Goal: Transaction & Acquisition: Obtain resource

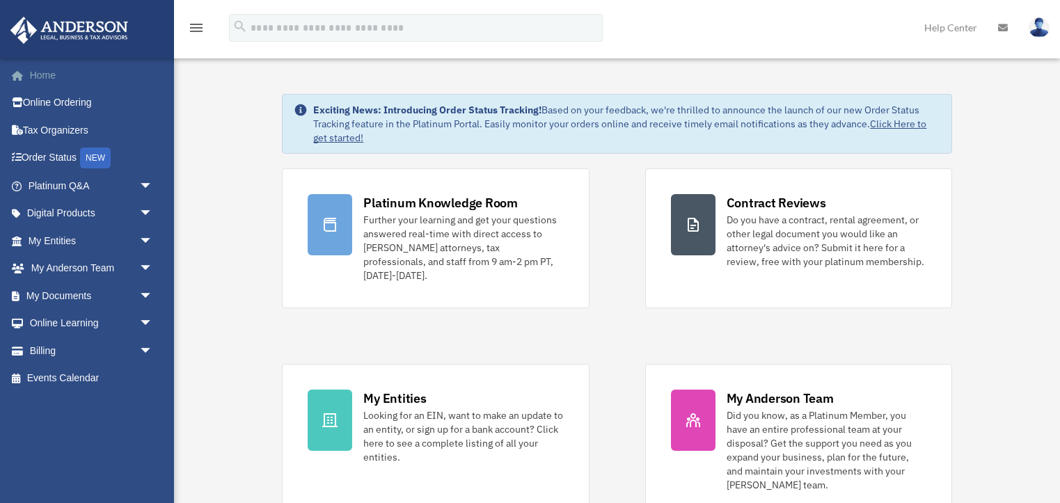
click at [42, 70] on link "Home" at bounding box center [92, 75] width 164 height 28
click at [139, 290] on span "arrow_drop_down" at bounding box center [153, 296] width 28 height 29
click at [49, 315] on link "Box" at bounding box center [96, 324] width 155 height 28
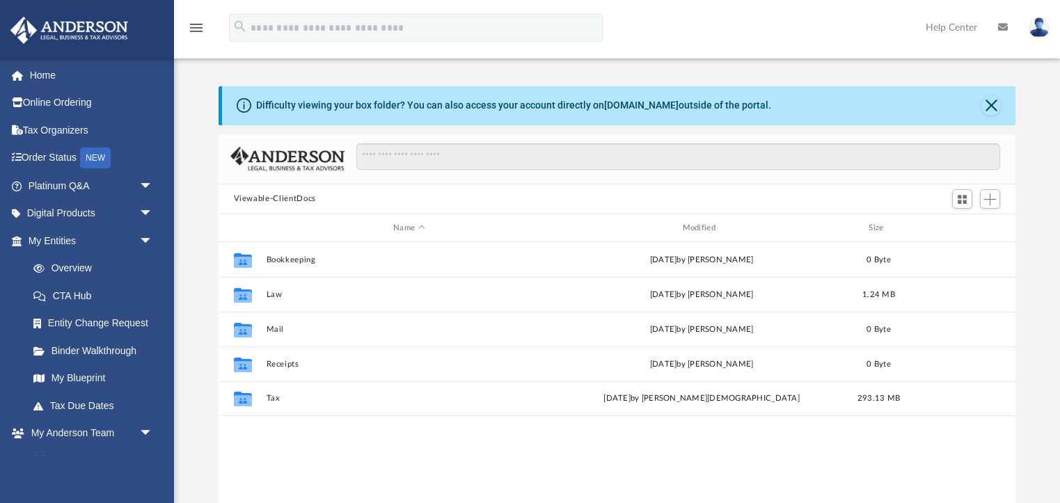
scroll to position [317, 797]
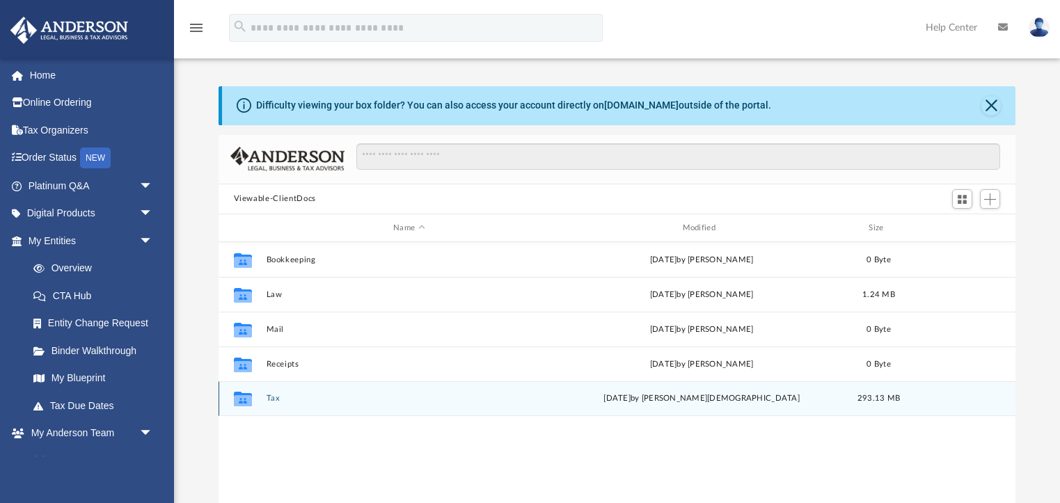
click at [257, 389] on div "Collaborated Folder" at bounding box center [242, 399] width 35 height 22
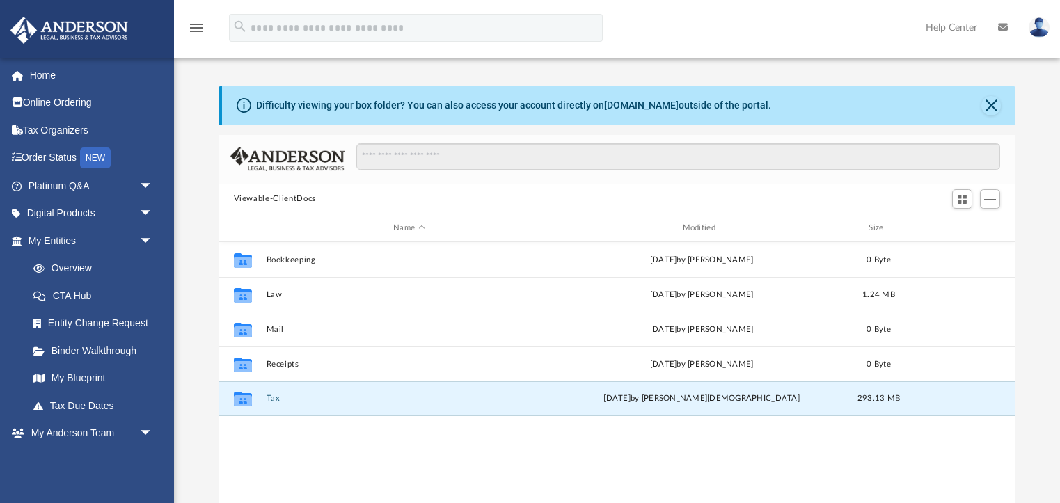
click at [243, 399] on icon "grid" at bounding box center [242, 400] width 18 height 11
click at [276, 399] on button "Tax" at bounding box center [409, 399] width 286 height 9
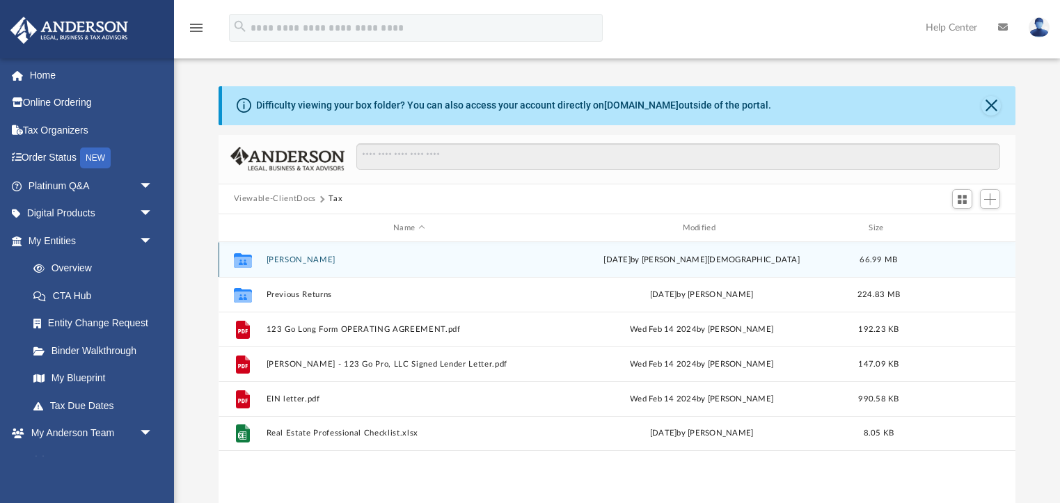
click at [278, 258] on button "[PERSON_NAME]" at bounding box center [409, 259] width 286 height 9
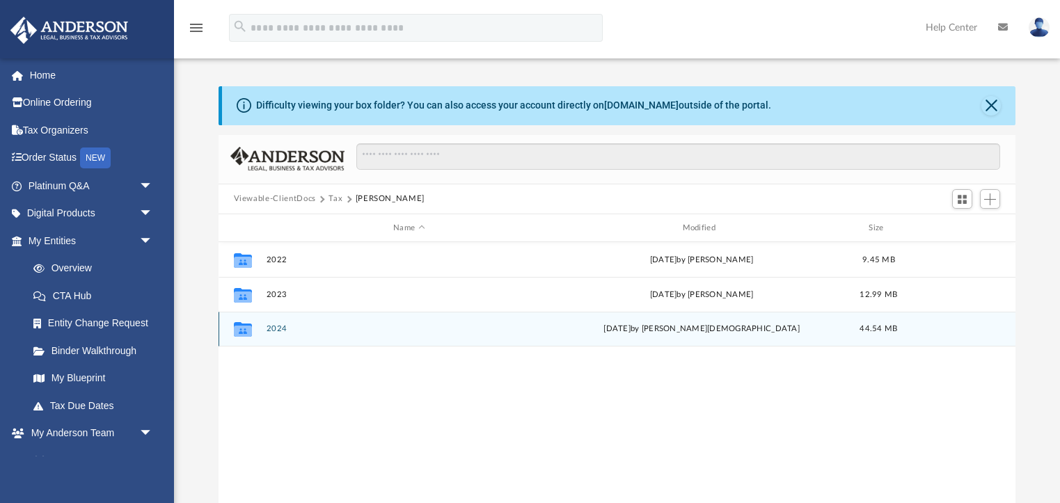
click at [271, 326] on button "2024" at bounding box center [409, 329] width 286 height 9
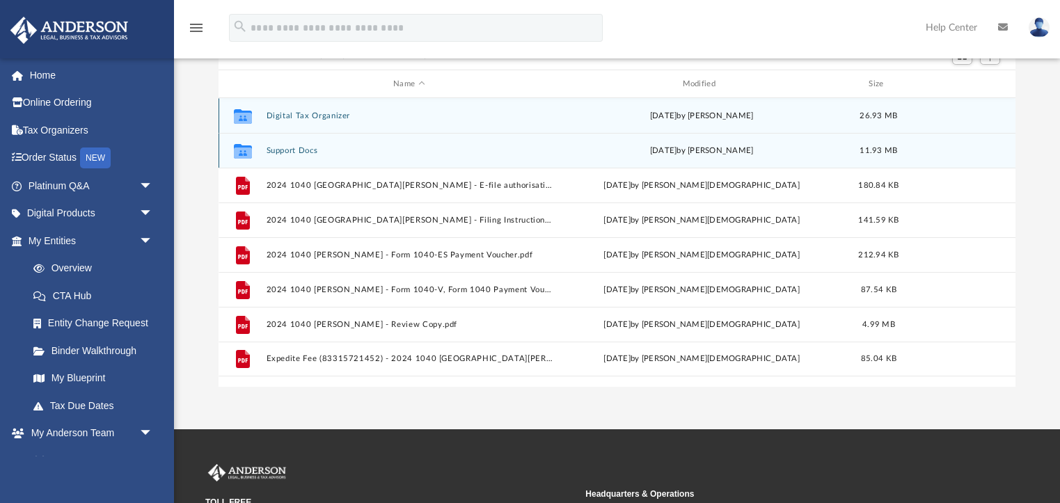
scroll to position [147, 0]
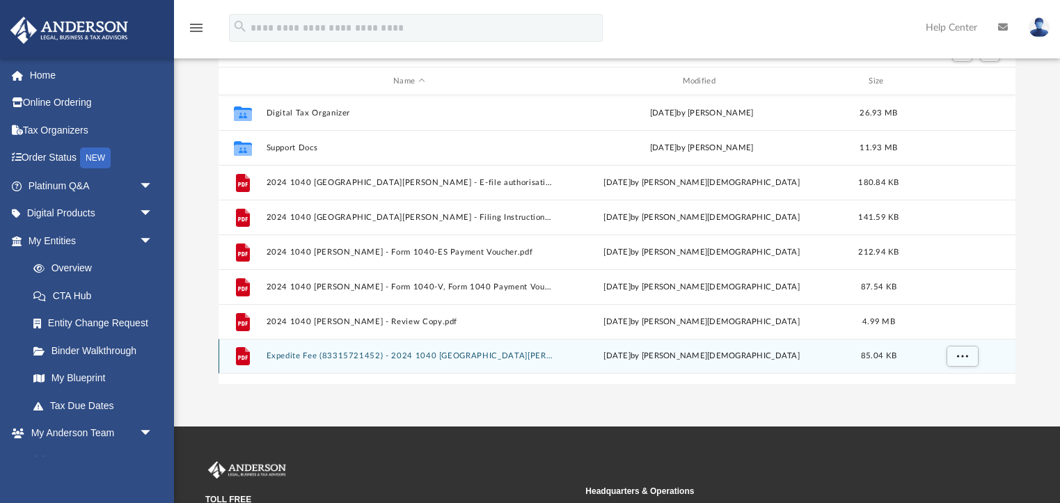
click at [301, 356] on button "Expedite Fee (83315721452) - 2024 1040 Bowen, Braden.pdf" at bounding box center [409, 356] width 286 height 9
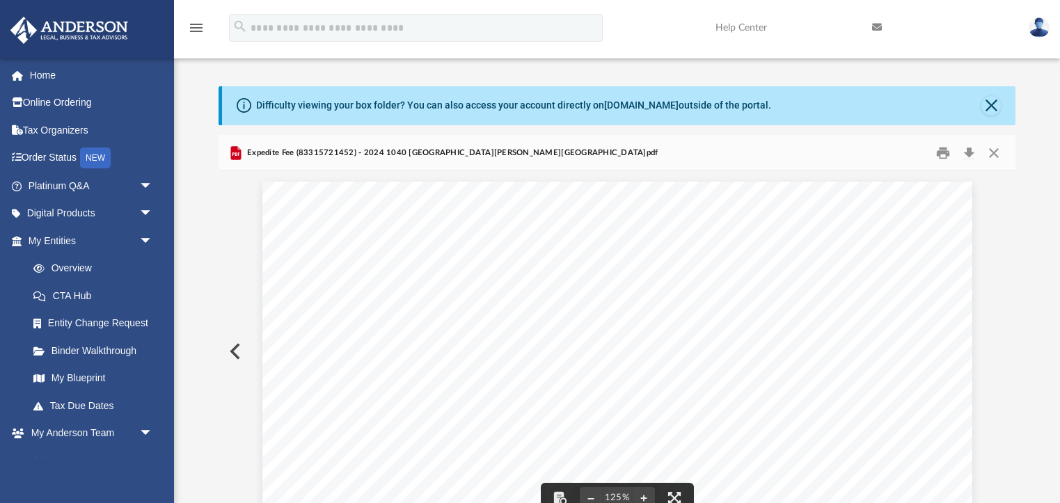
scroll to position [0, 0]
click at [970, 144] on button "Download" at bounding box center [968, 153] width 25 height 22
click at [992, 108] on button "Close" at bounding box center [990, 105] width 19 height 19
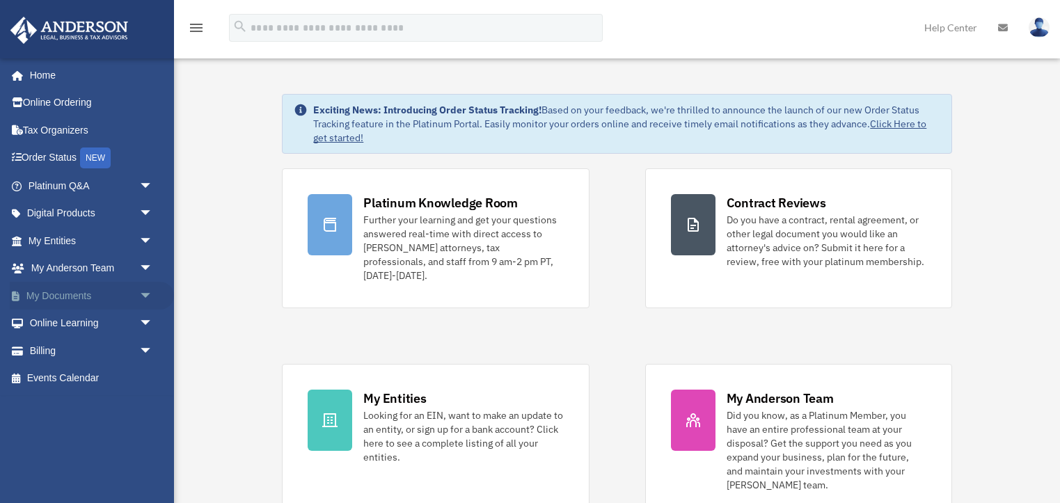
click at [139, 290] on span "arrow_drop_down" at bounding box center [153, 296] width 28 height 29
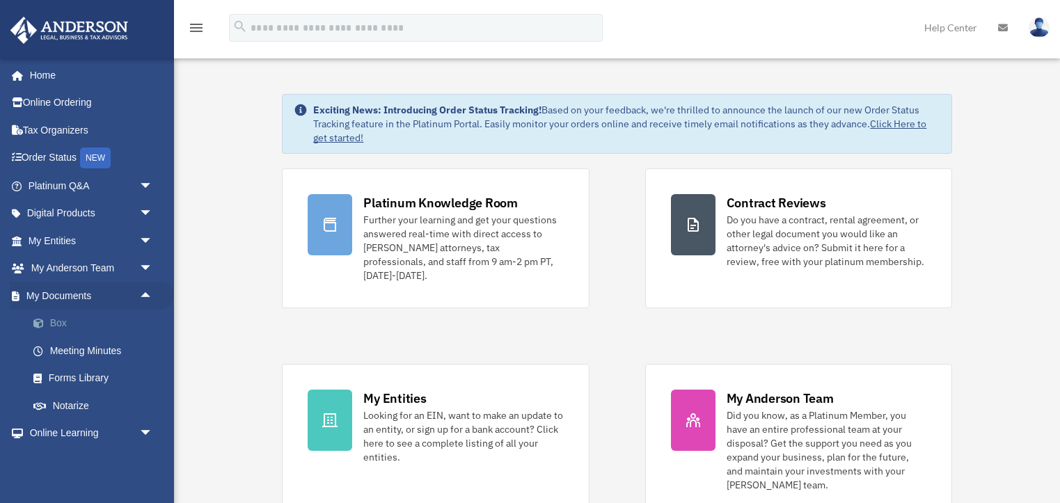
click at [79, 317] on link "Box" at bounding box center [96, 324] width 155 height 28
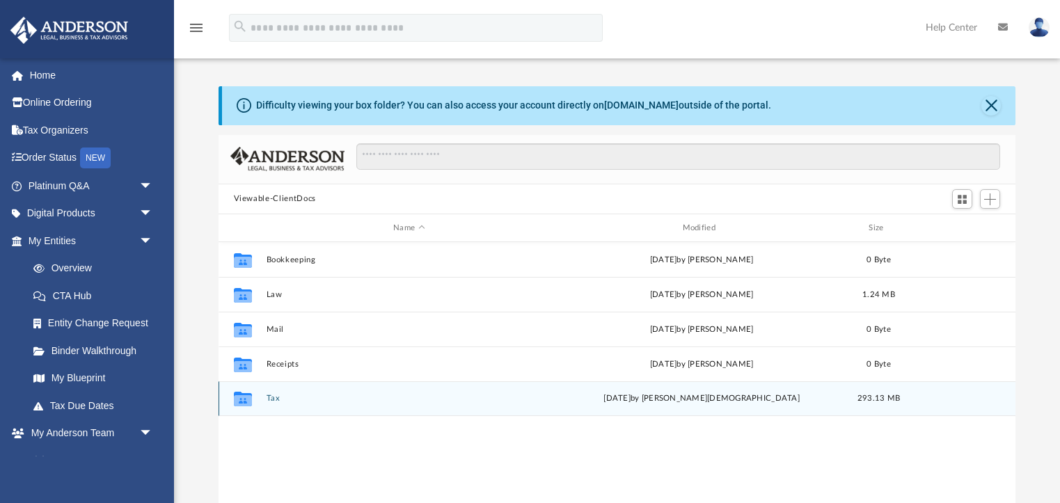
click at [272, 397] on button "Tax" at bounding box center [409, 399] width 286 height 9
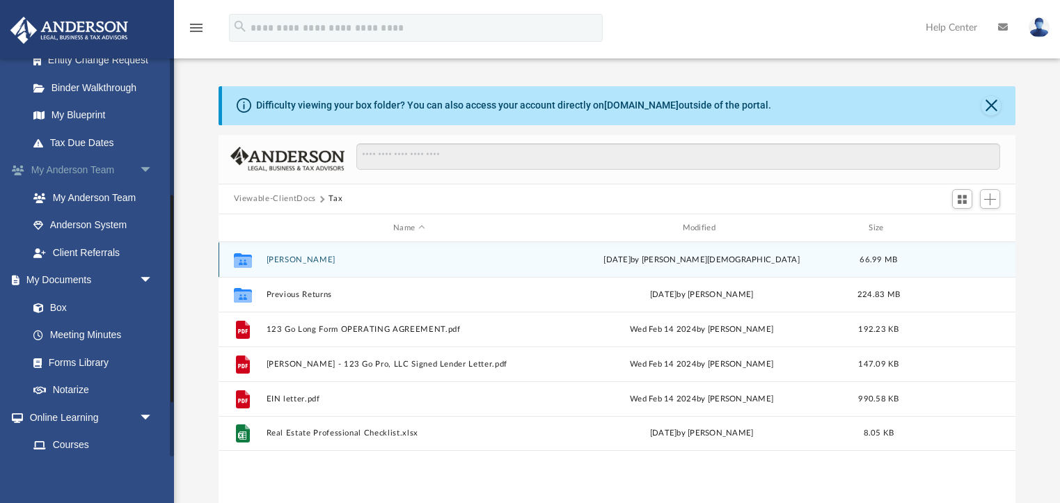
scroll to position [264, 0]
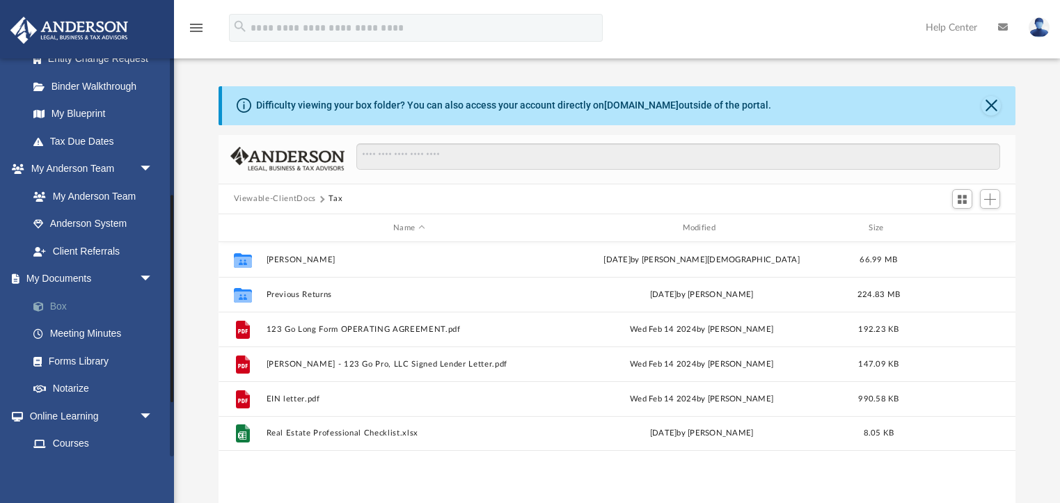
click at [61, 296] on link "Box" at bounding box center [96, 306] width 155 height 28
click at [56, 299] on link "Box" at bounding box center [96, 306] width 155 height 28
click at [995, 104] on button "Close" at bounding box center [990, 105] width 19 height 19
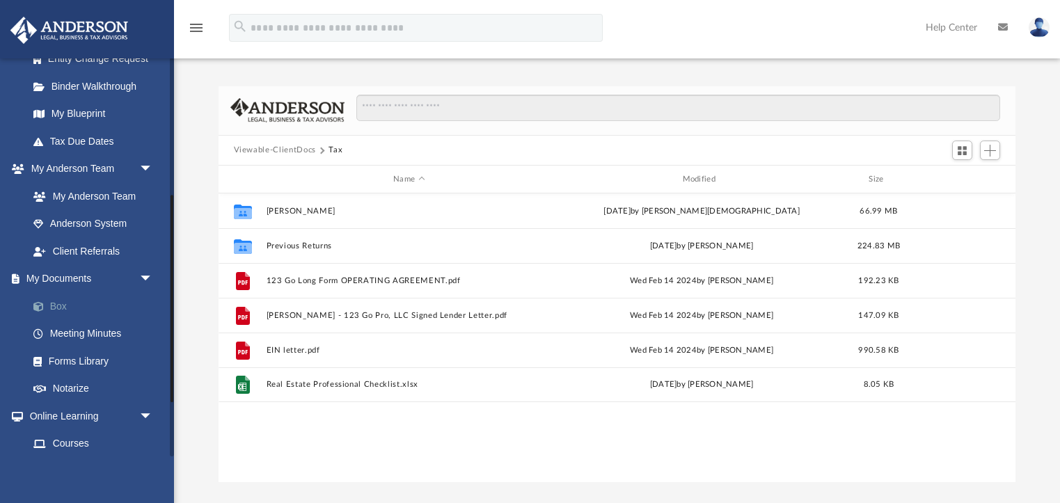
click at [59, 299] on link "Box" at bounding box center [96, 306] width 155 height 28
click at [68, 274] on link "My Documents arrow_drop_down" at bounding box center [92, 279] width 164 height 28
click at [61, 299] on link "Box" at bounding box center [96, 306] width 155 height 28
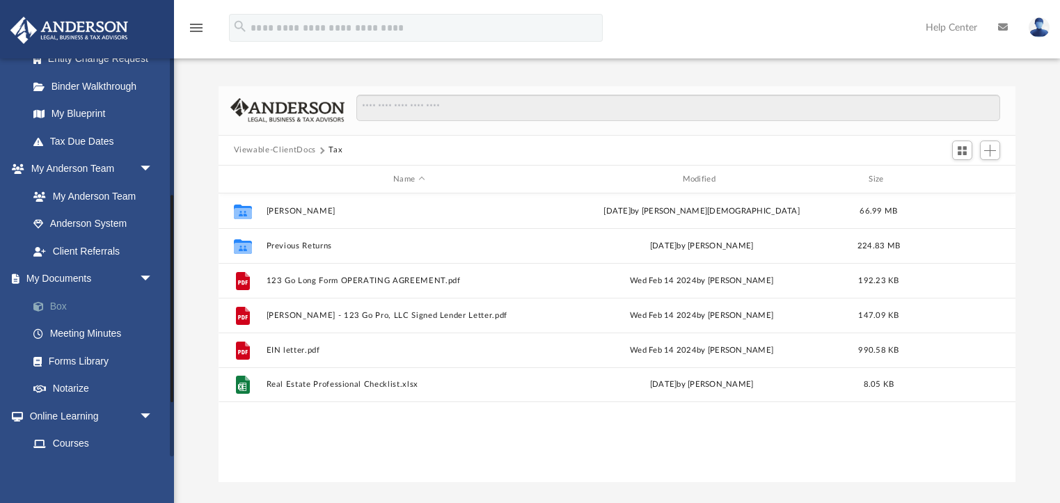
click at [61, 299] on link "Box" at bounding box center [96, 306] width 155 height 28
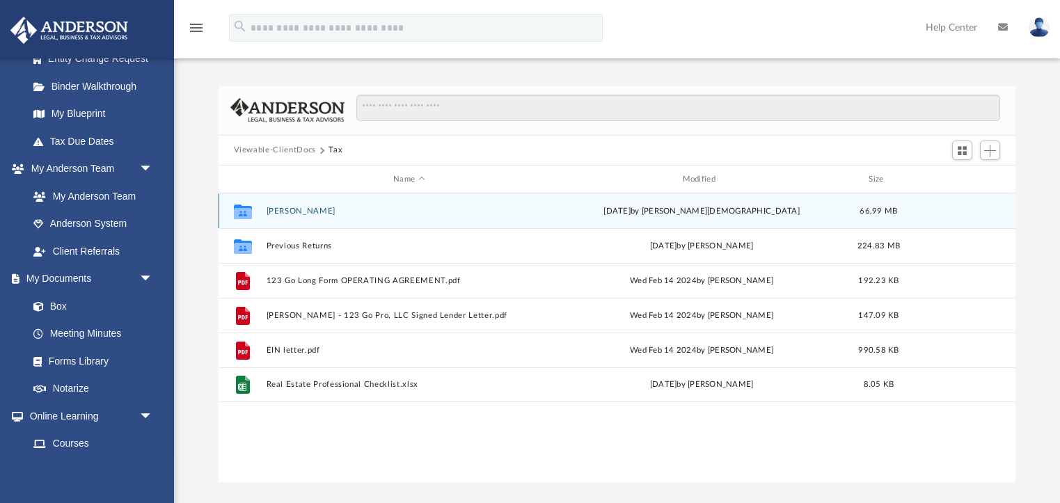
click at [305, 209] on button "Bowen, Braden" at bounding box center [409, 211] width 286 height 9
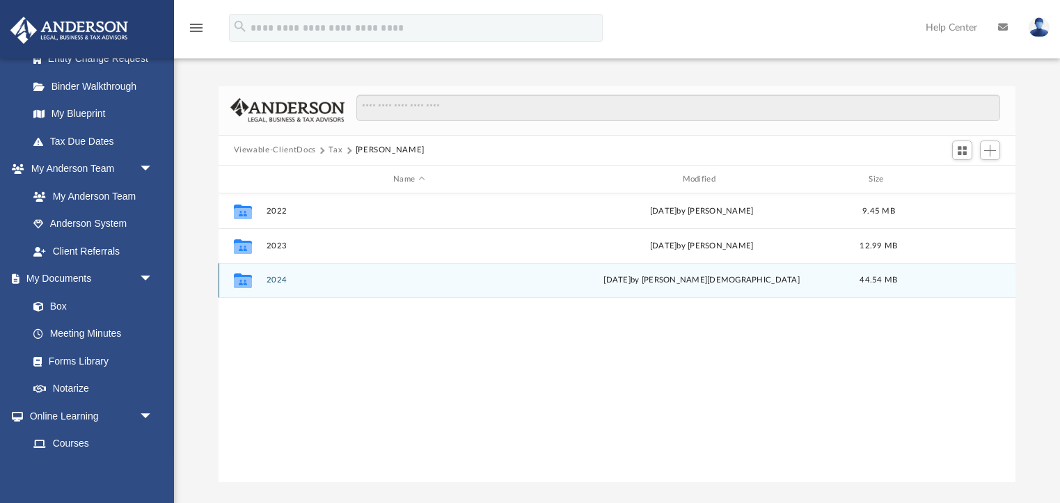
click at [270, 278] on button "2024" at bounding box center [409, 280] width 286 height 9
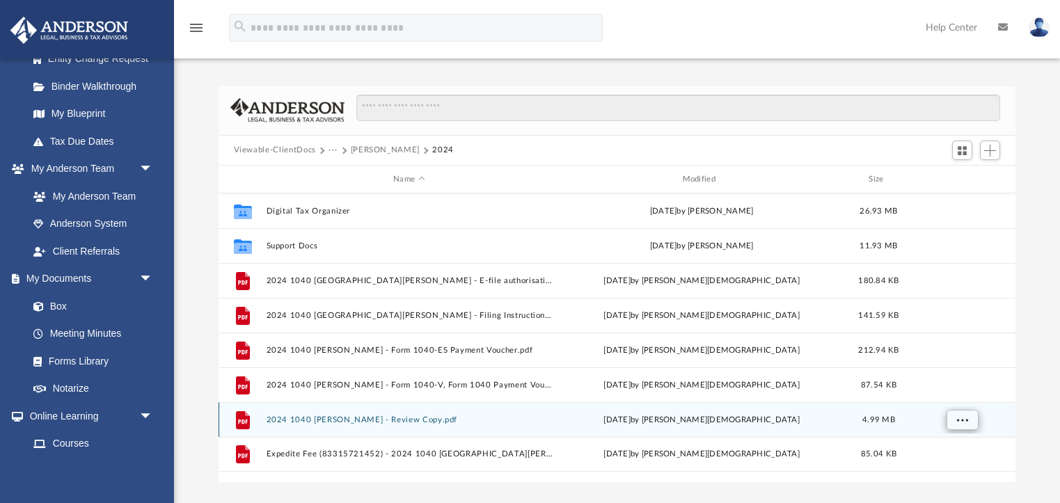
click at [959, 416] on span "More options" at bounding box center [961, 420] width 11 height 8
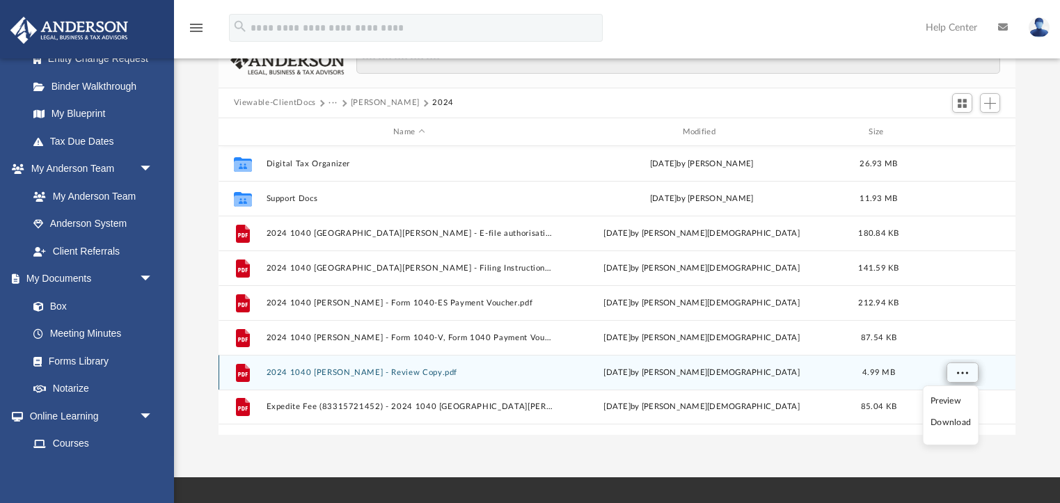
scroll to position [54, 0]
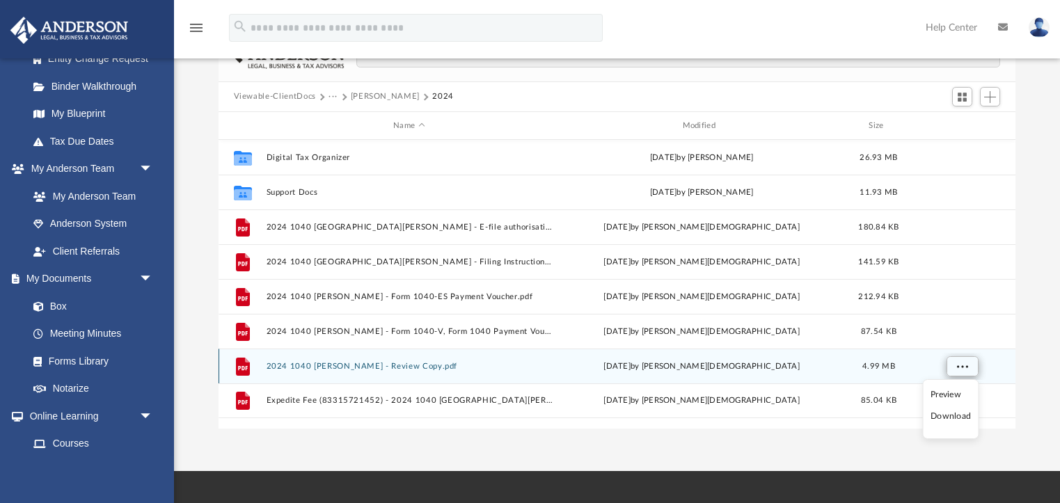
click at [964, 367] on span "More options" at bounding box center [961, 367] width 11 height 8
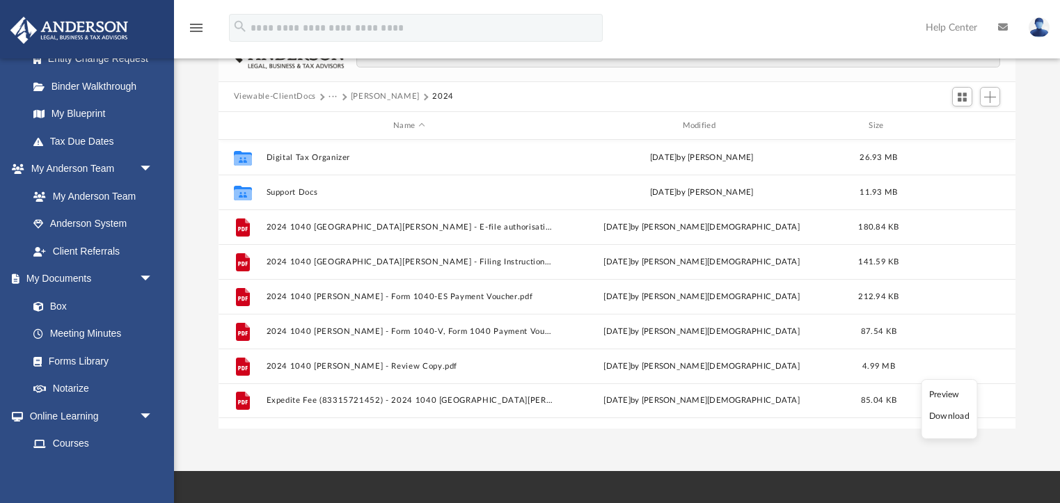
click at [951, 416] on li "Download" at bounding box center [949, 416] width 40 height 15
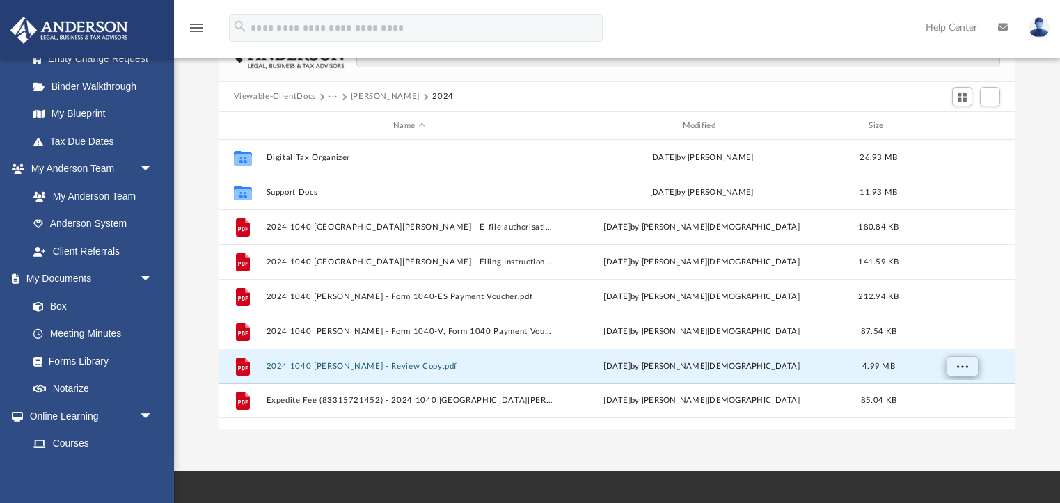
click at [963, 365] on span "More options" at bounding box center [961, 367] width 11 height 8
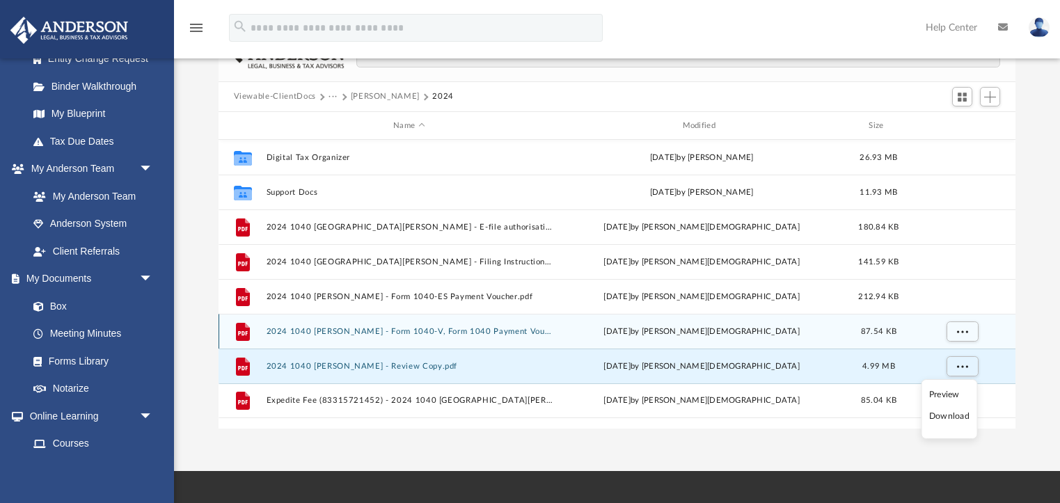
click at [413, 328] on button "2024 1040 [PERSON_NAME] - Form 1040-V, Form 1040 Payment Voucher.pdf" at bounding box center [409, 331] width 286 height 9
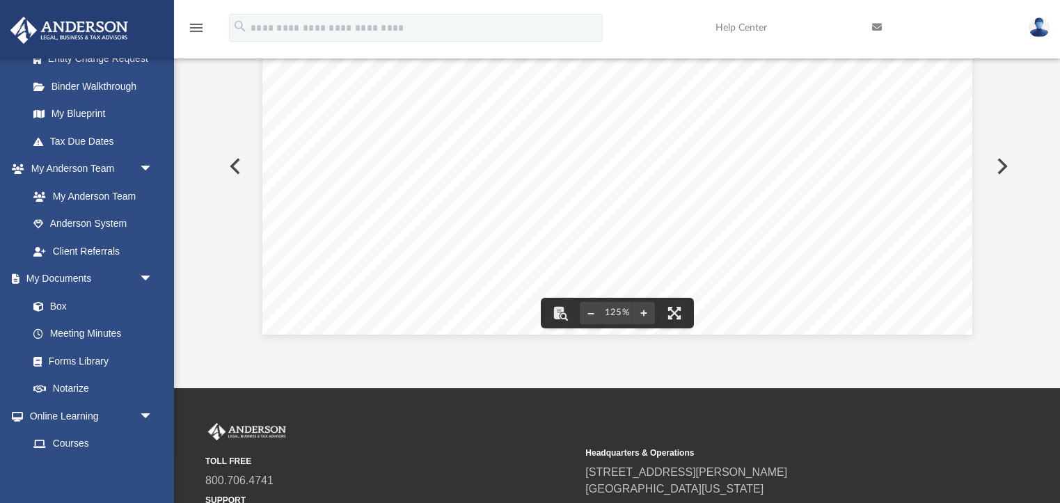
scroll to position [580, 0]
click at [879, 26] on icon at bounding box center [877, 27] width 10 height 10
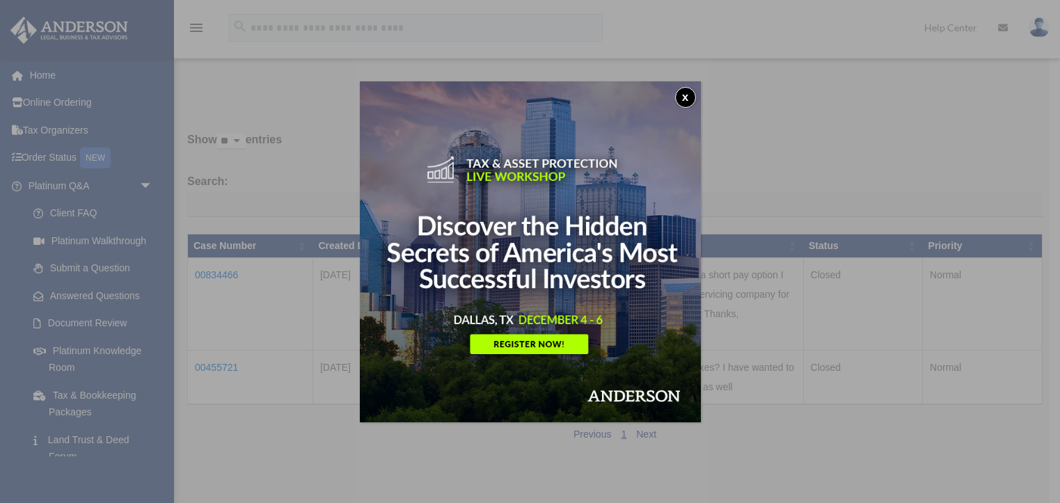
click at [683, 97] on button "x" at bounding box center [685, 97] width 21 height 21
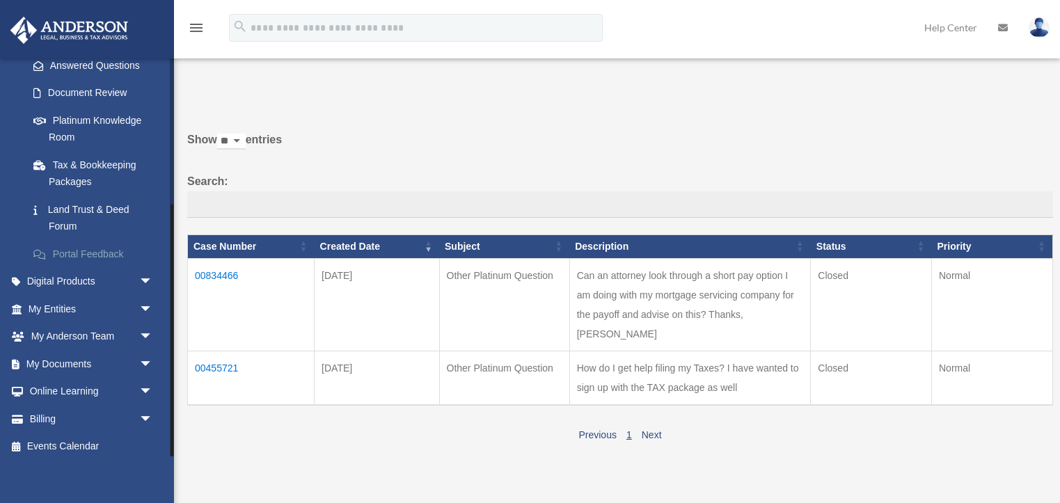
scroll to position [229, 0]
click at [139, 355] on span "arrow_drop_down" at bounding box center [153, 365] width 28 height 29
click at [70, 384] on link "Box" at bounding box center [96, 393] width 155 height 28
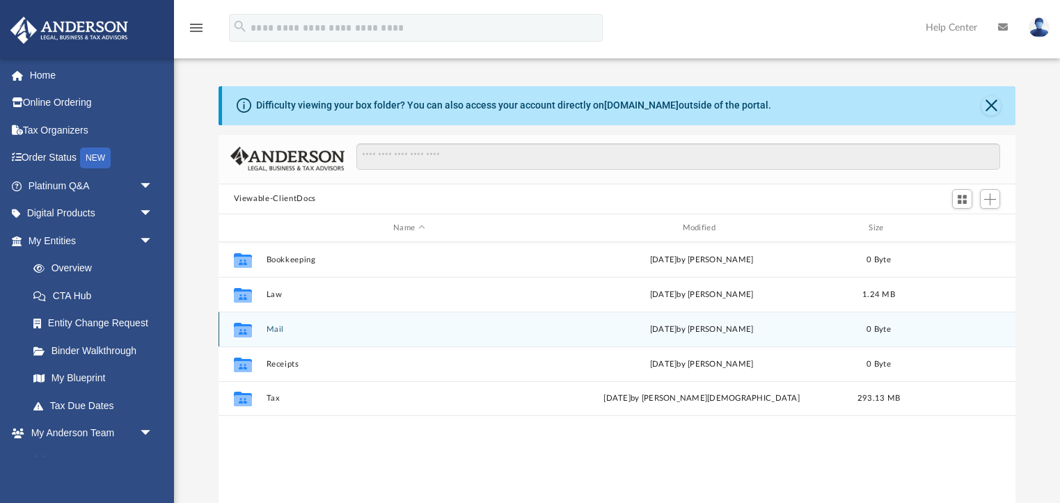
scroll to position [317, 797]
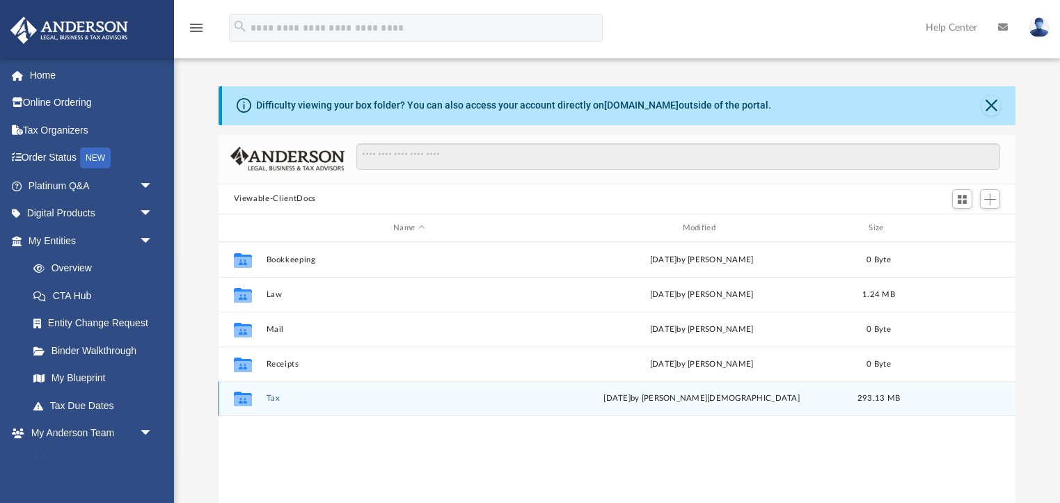
click at [271, 397] on button "Tax" at bounding box center [409, 399] width 286 height 9
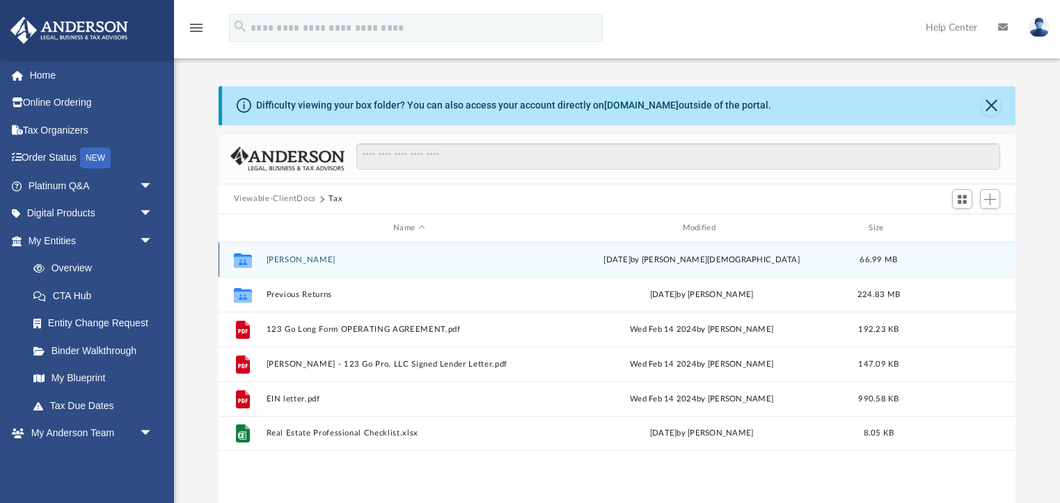
click at [328, 260] on button "[PERSON_NAME]" at bounding box center [409, 259] width 286 height 9
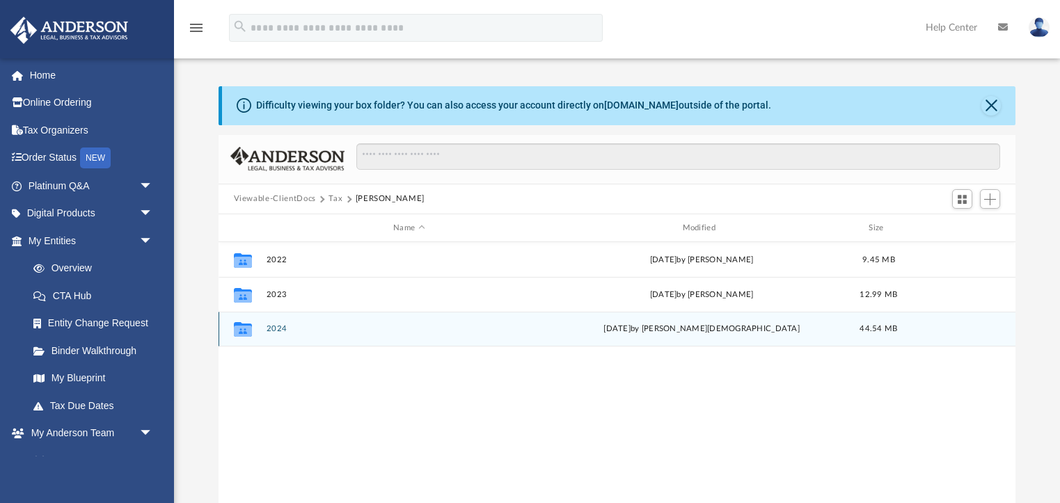
click at [329, 337] on div "Collaborated Folder 2024 [DATE] by [PERSON_NAME] 44.54 MB" at bounding box center [618, 329] width 798 height 35
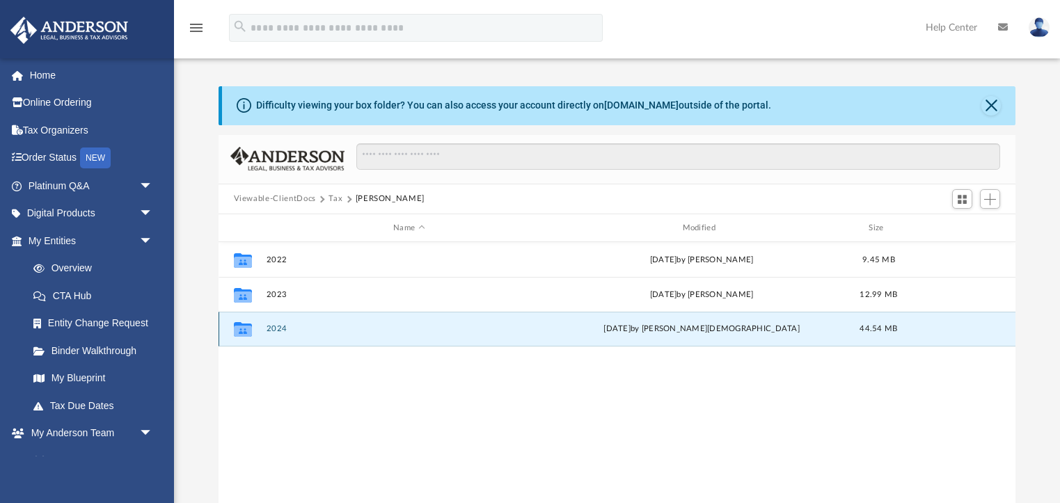
click at [274, 326] on button "2024" at bounding box center [409, 329] width 286 height 9
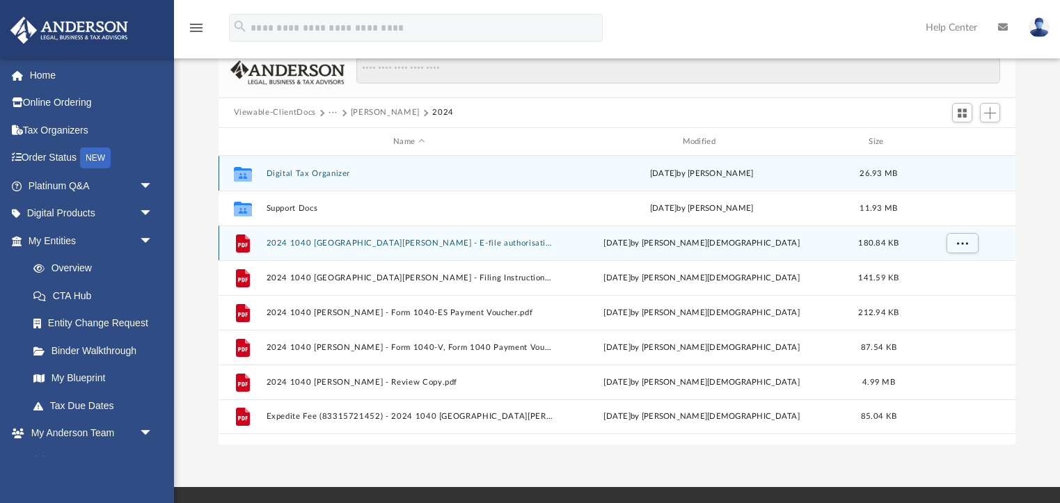
scroll to position [93, 0]
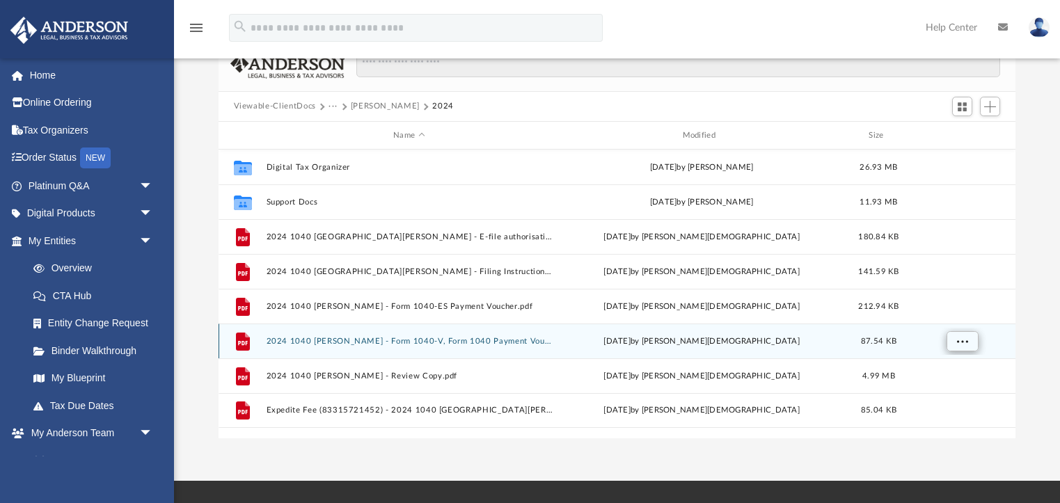
click at [959, 340] on span "More options" at bounding box center [961, 342] width 11 height 8
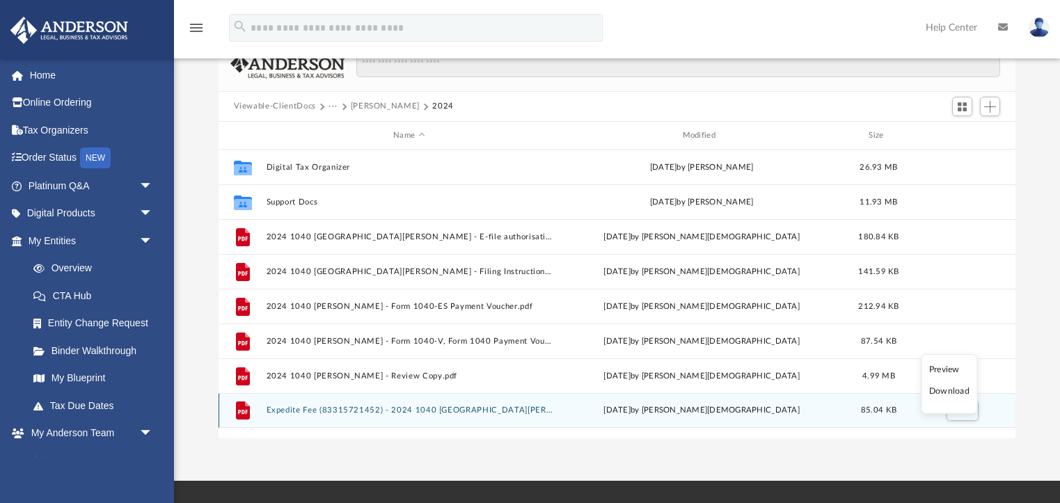
click at [949, 393] on li "Download" at bounding box center [949, 391] width 40 height 15
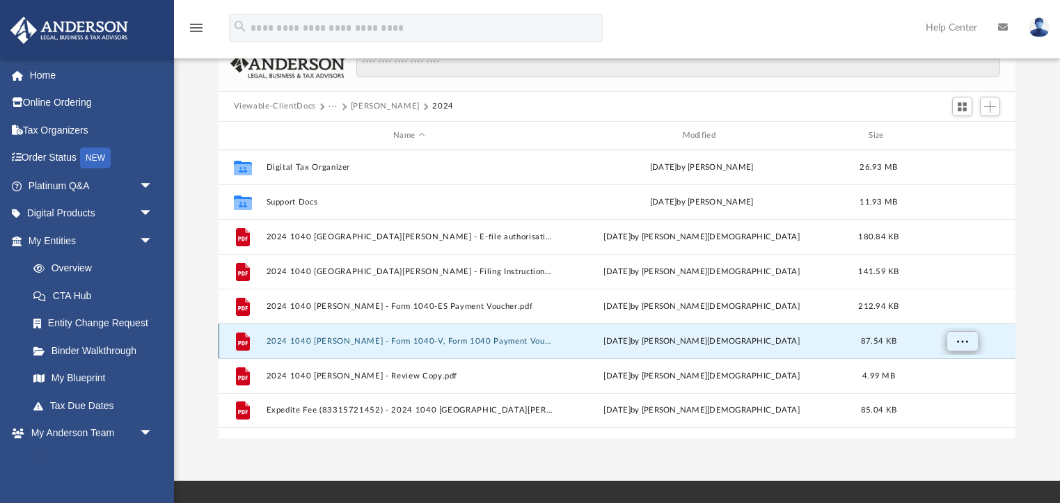
click at [969, 344] on button "More options" at bounding box center [962, 341] width 32 height 21
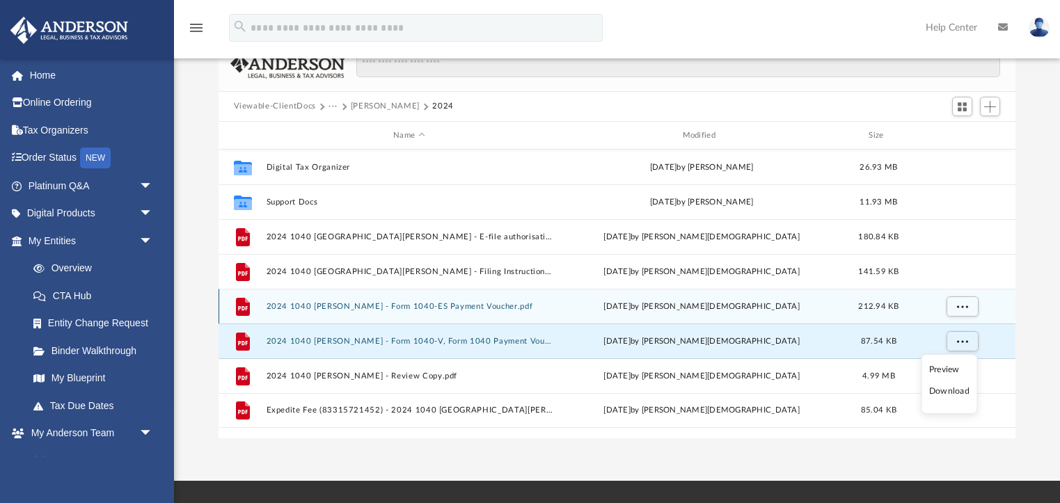
click at [746, 305] on div "Wed Oct 1 2025 by Oshee Jain" at bounding box center [701, 307] width 286 height 13
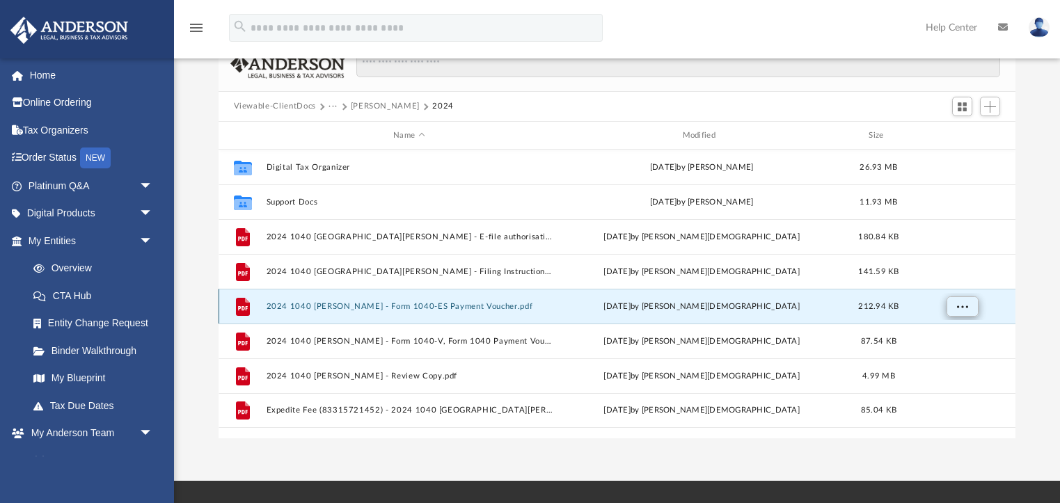
click at [966, 303] on span "More options" at bounding box center [961, 307] width 11 height 8
click at [953, 359] on li "Download" at bounding box center [949, 356] width 40 height 15
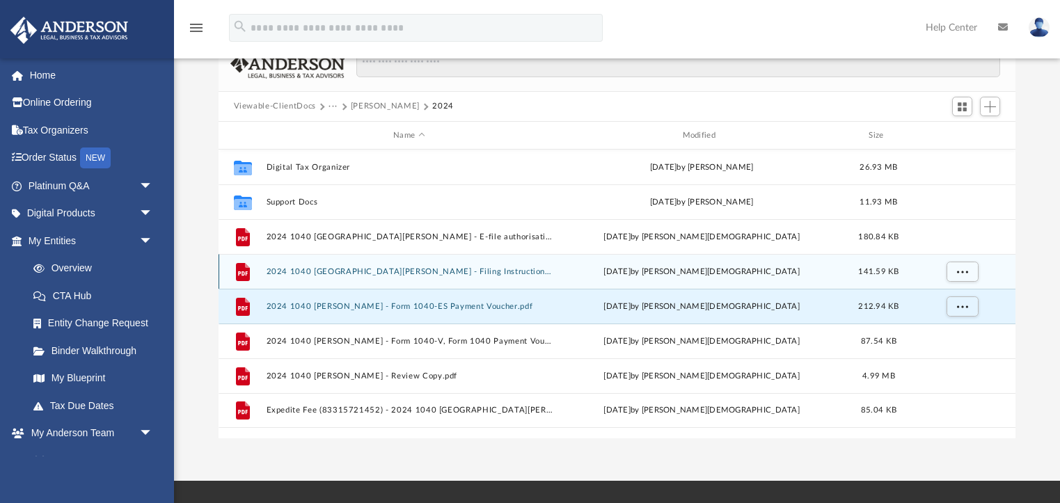
click at [443, 276] on button "2024 1040 Bowen, Braden - Filing Instructions.pdf" at bounding box center [409, 271] width 286 height 9
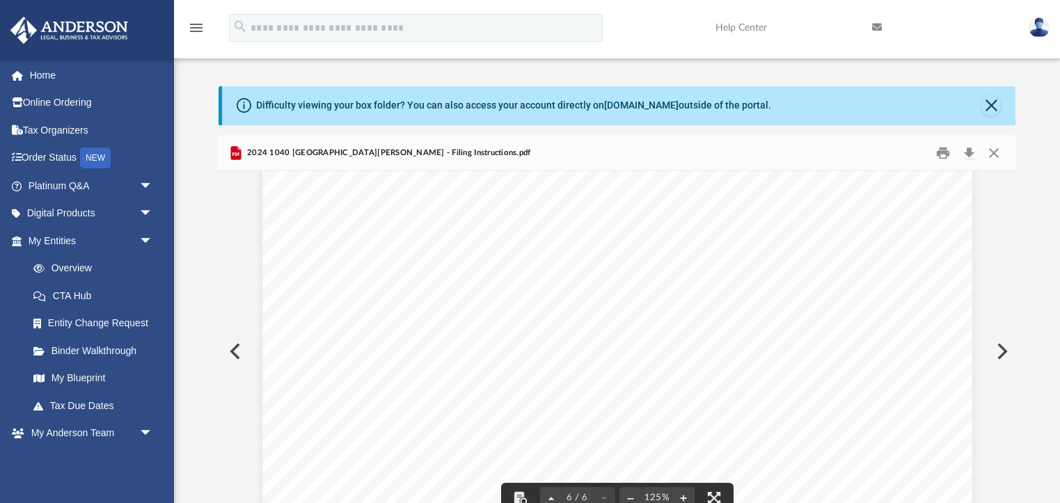
scroll to position [0, 0]
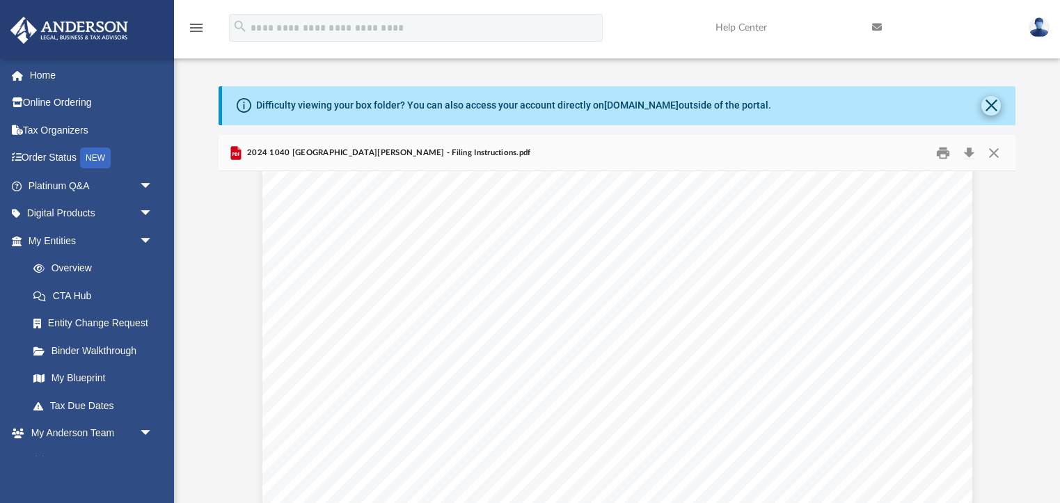
click at [989, 103] on button "Close" at bounding box center [990, 105] width 19 height 19
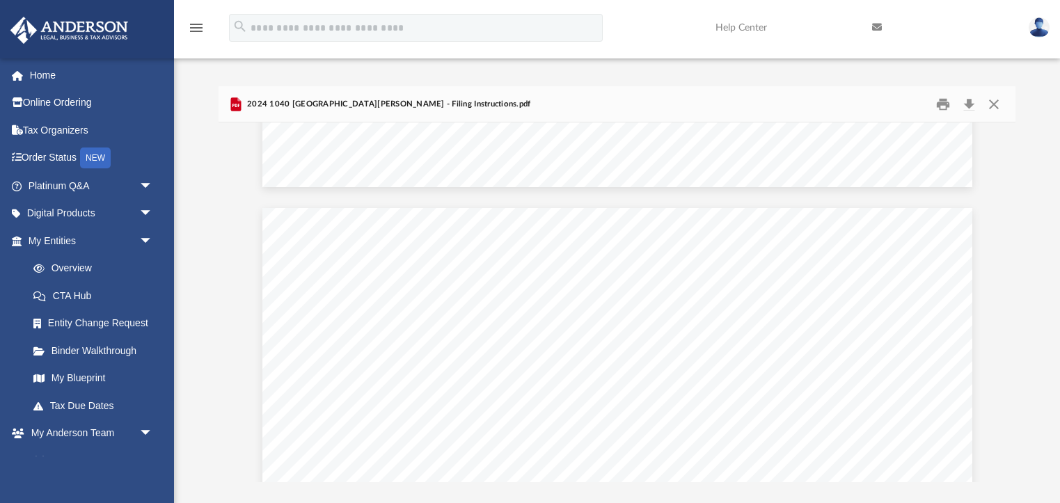
scroll to position [3749, 0]
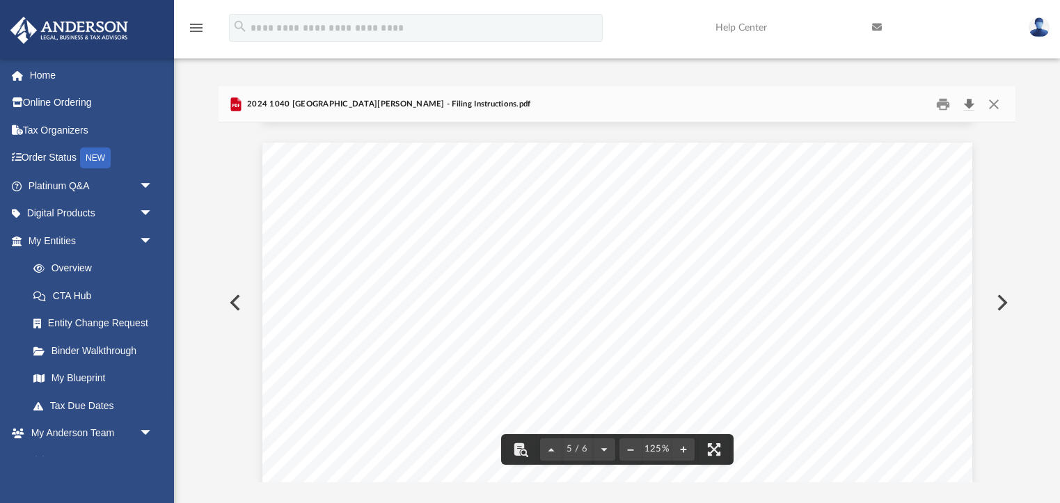
click at [969, 100] on button "Download" at bounding box center [968, 104] width 25 height 22
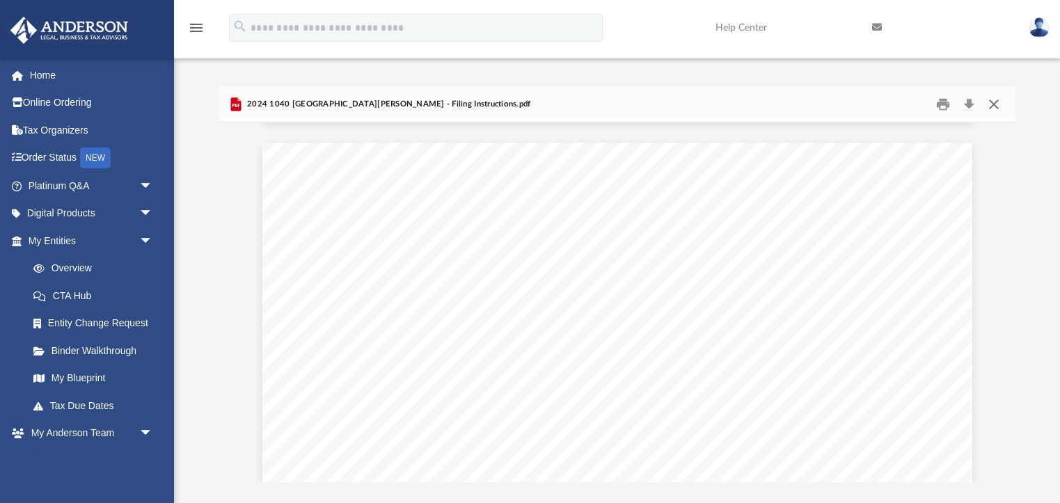
click at [995, 102] on button "Close" at bounding box center [993, 104] width 25 height 22
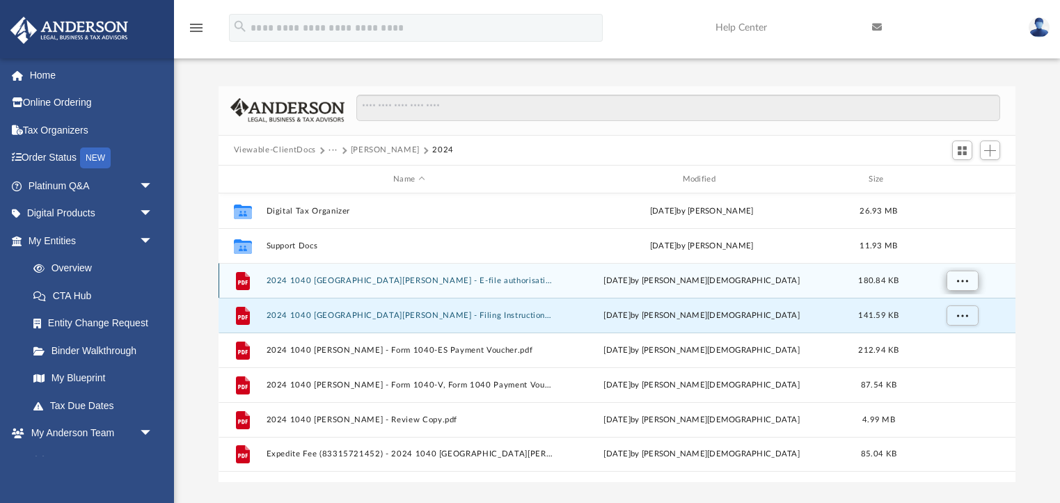
click at [965, 281] on span "More options" at bounding box center [961, 281] width 11 height 8
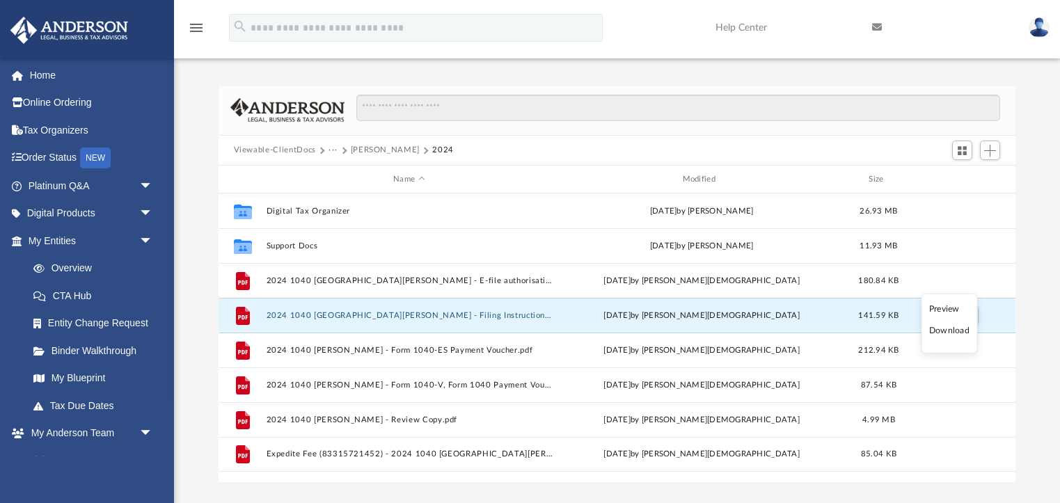
click at [957, 334] on li "Download" at bounding box center [949, 331] width 40 height 15
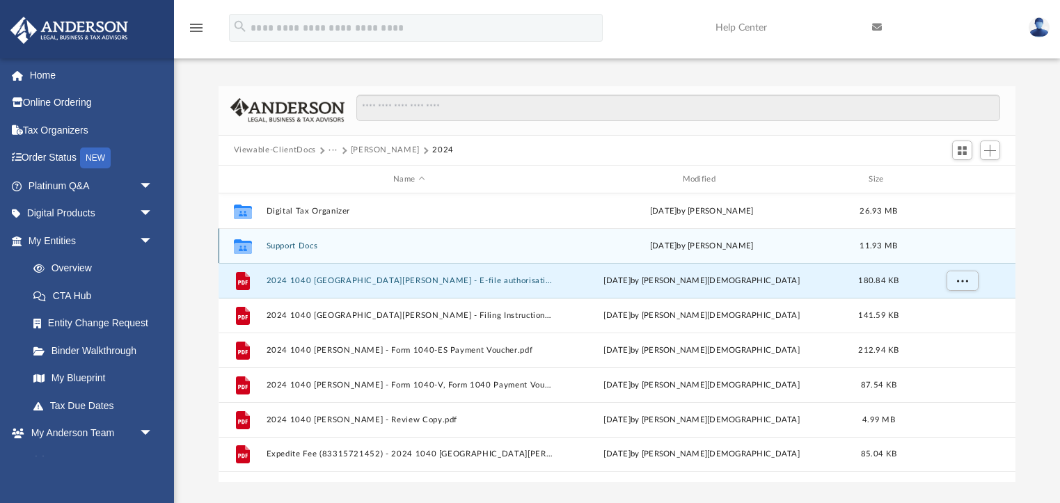
scroll to position [0, 0]
click at [300, 242] on button "Support Docs" at bounding box center [409, 246] width 286 height 9
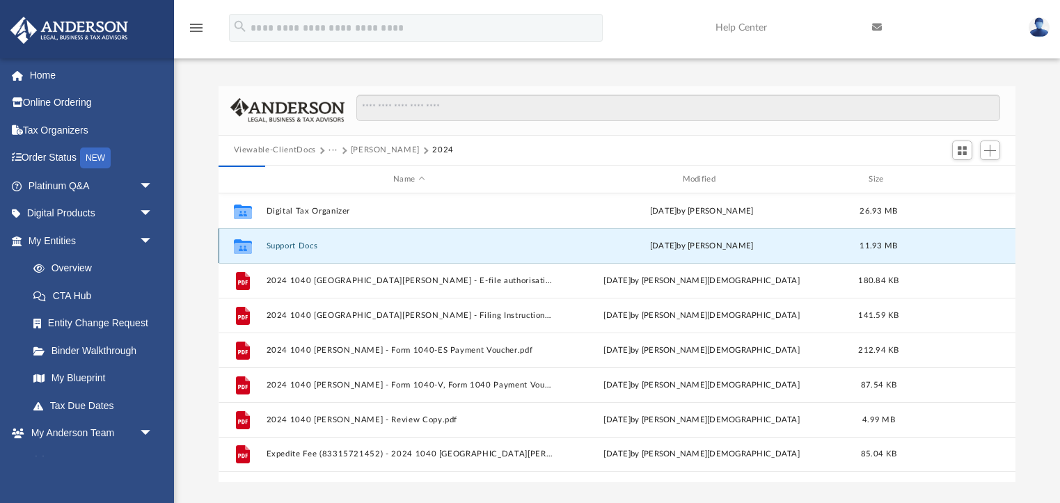
click at [291, 247] on button "Support Docs" at bounding box center [409, 246] width 286 height 9
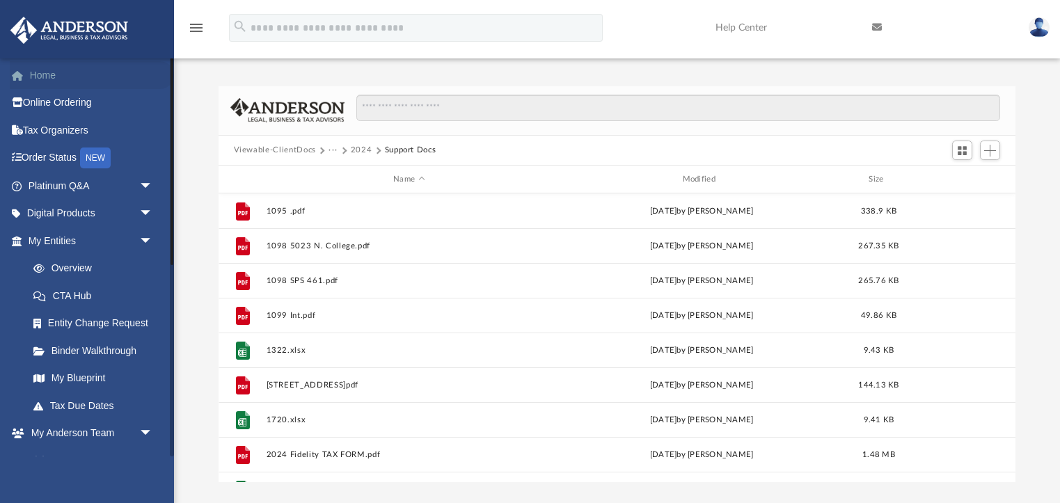
click at [54, 72] on link "Home" at bounding box center [92, 75] width 164 height 28
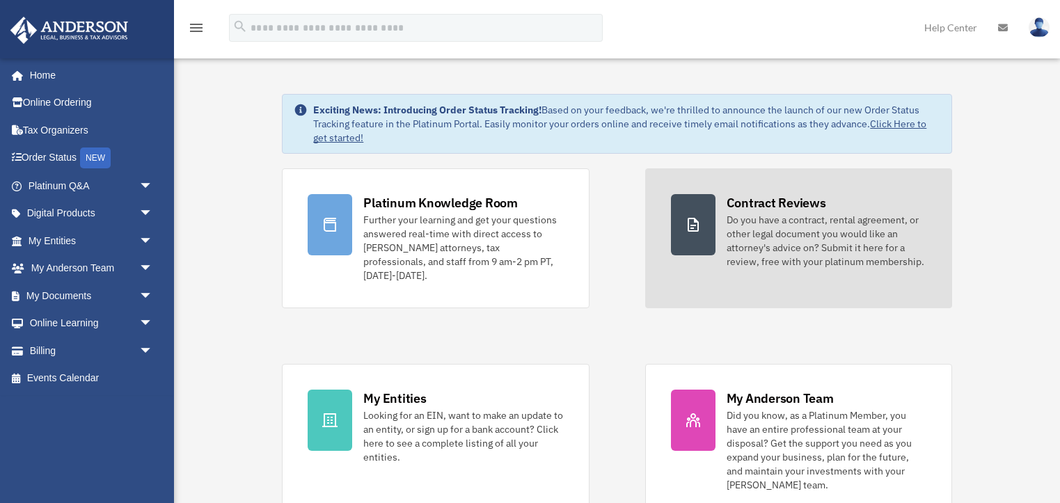
click at [743, 212] on div "Contract Reviews Do you have a contract, rental agreement, or other legal docum…" at bounding box center [827, 231] width 200 height 74
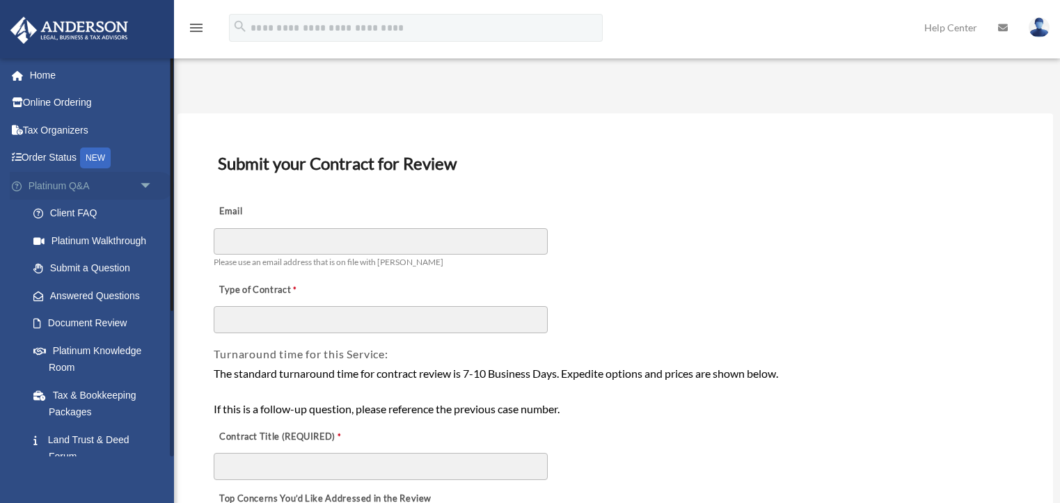
click at [148, 175] on span "arrow_drop_down" at bounding box center [153, 186] width 28 height 29
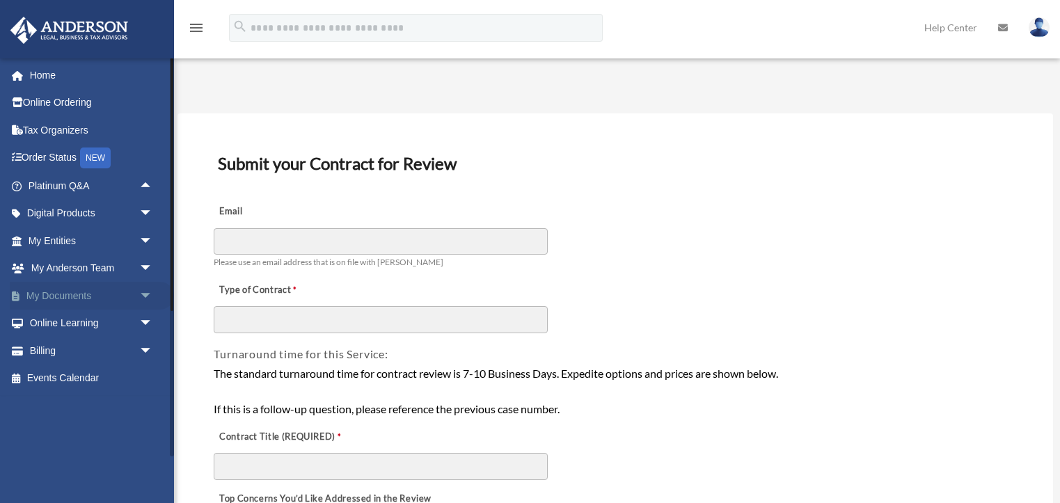
click at [144, 294] on span "arrow_drop_down" at bounding box center [153, 296] width 28 height 29
click at [144, 294] on span "arrow_drop_up" at bounding box center [153, 296] width 28 height 29
click at [145, 322] on span "arrow_drop_down" at bounding box center [153, 324] width 28 height 29
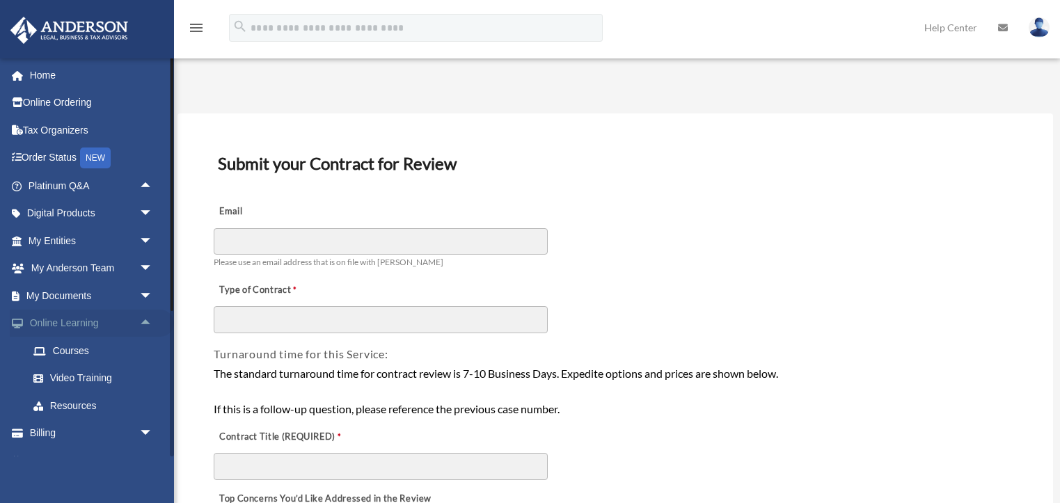
click at [145, 322] on span "arrow_drop_up" at bounding box center [153, 324] width 28 height 29
